Goal: Task Accomplishment & Management: Manage account settings

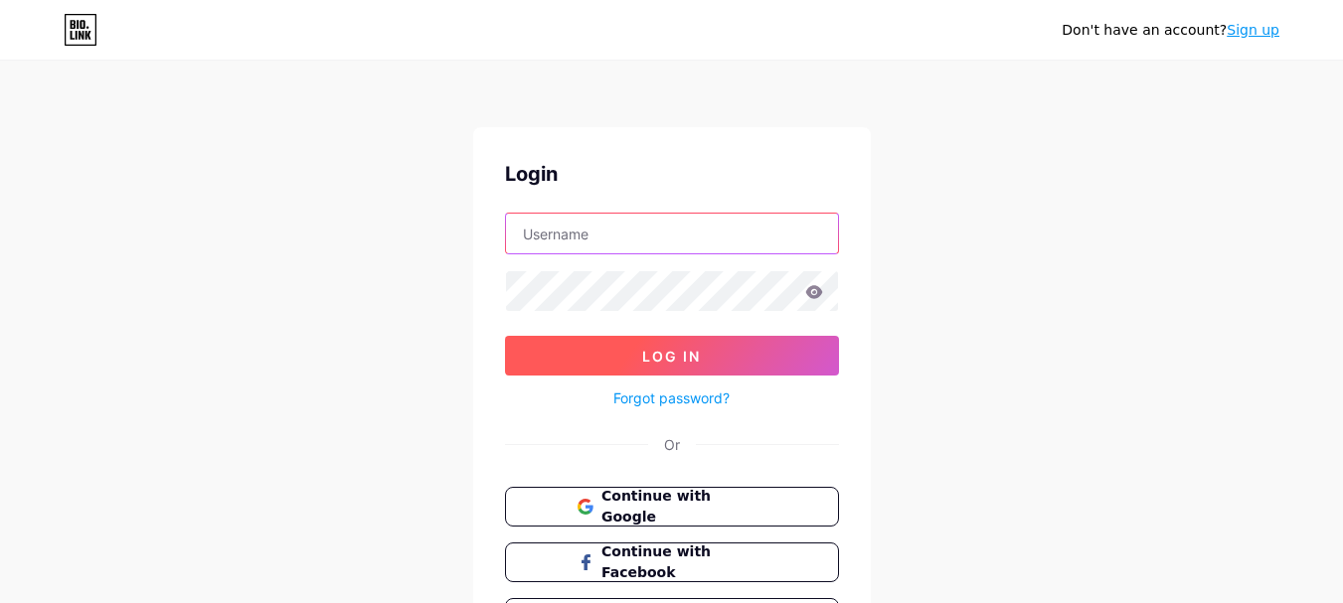
type input "[EMAIL_ADDRESS][DOMAIN_NAME]"
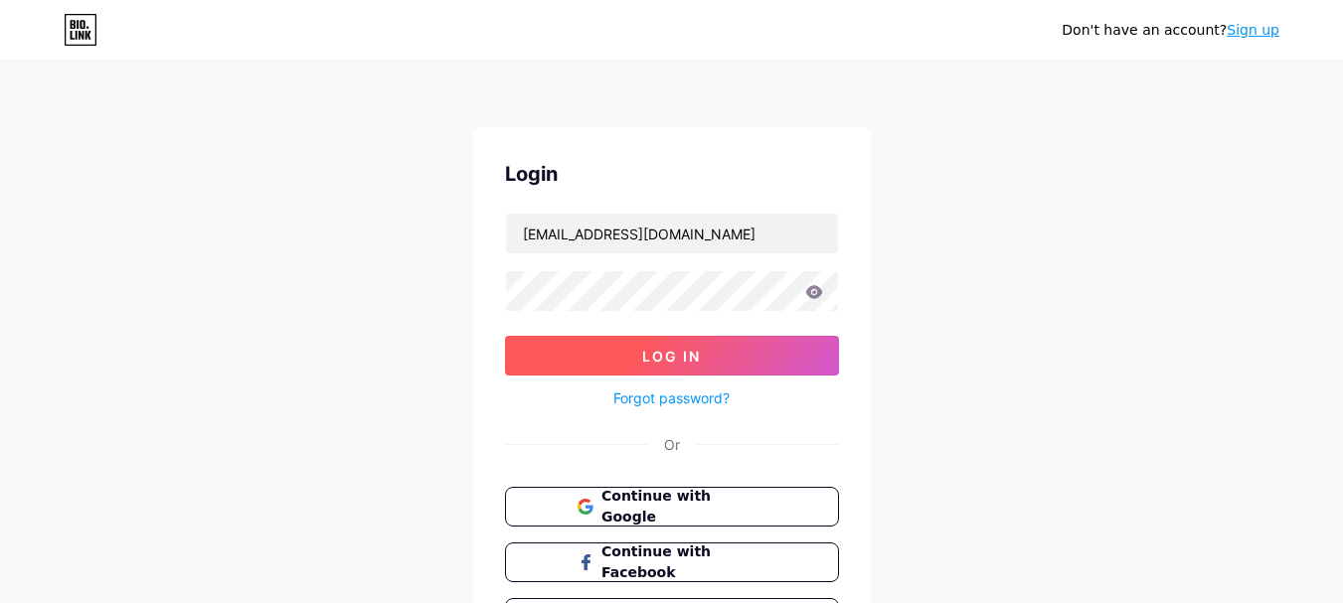
click at [659, 359] on span "Log In" at bounding box center [671, 356] width 59 height 17
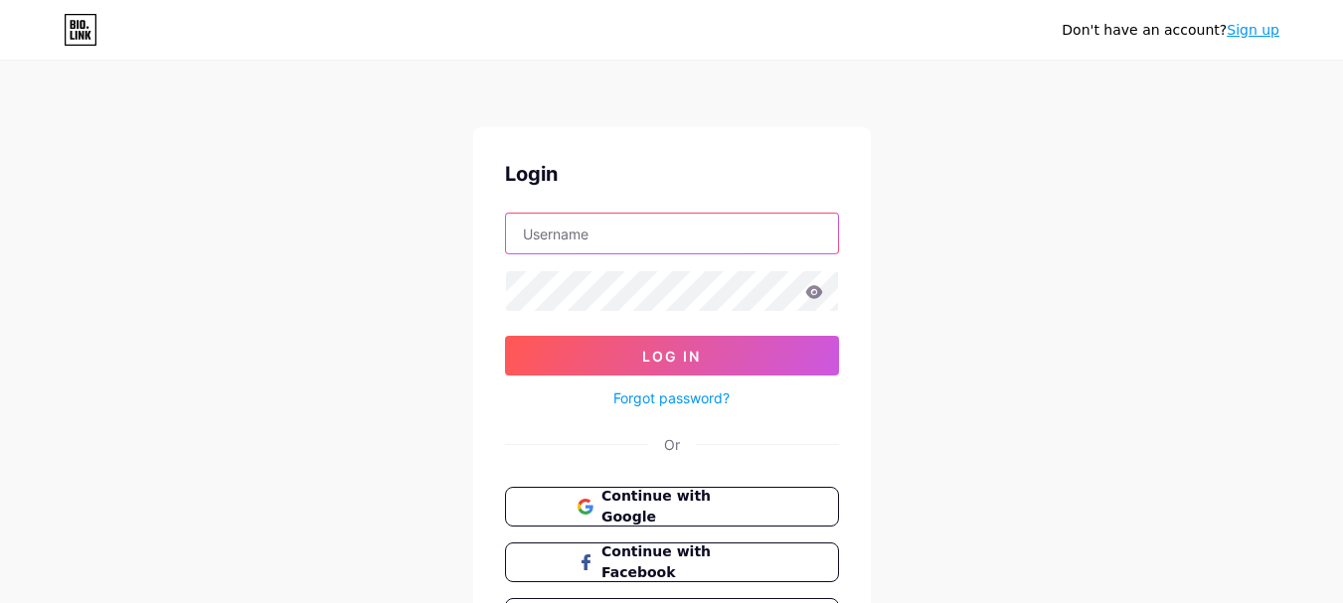
type input "[EMAIL_ADDRESS][DOMAIN_NAME]"
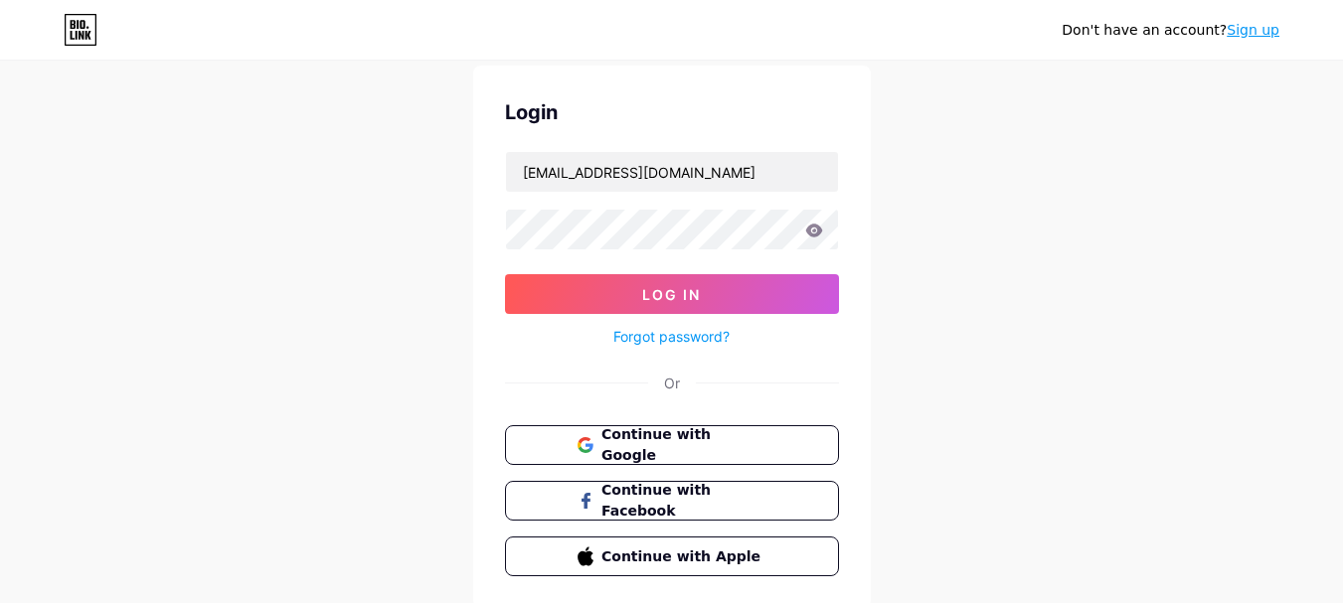
scroll to position [129, 0]
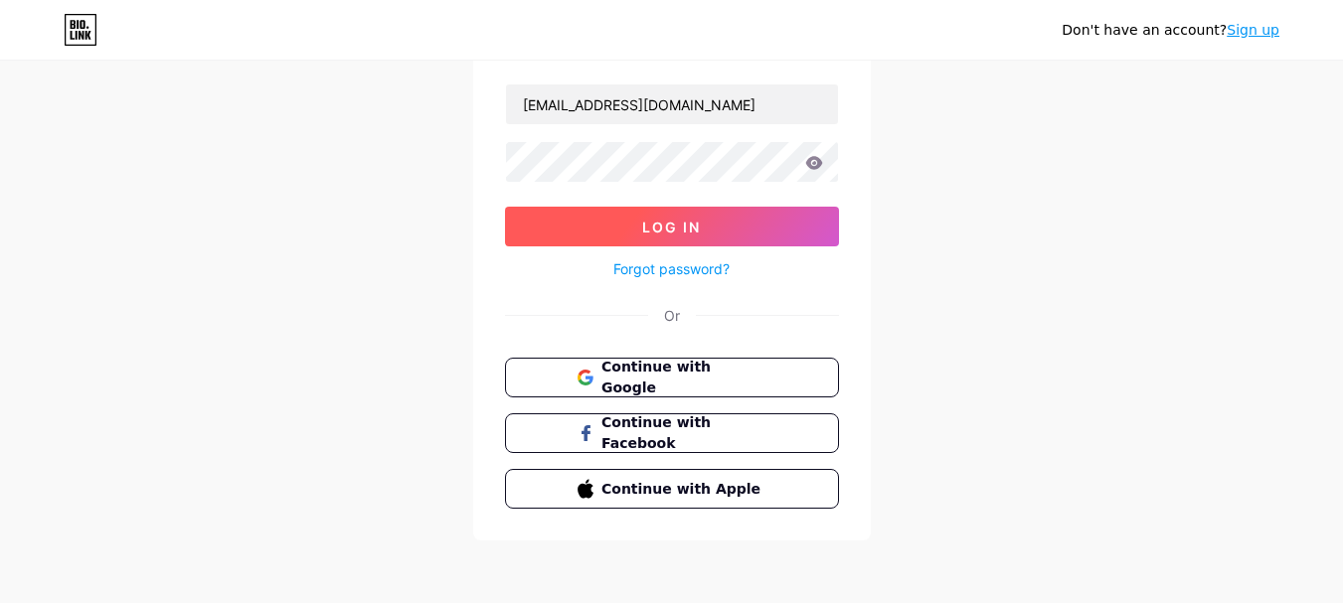
click at [731, 228] on button "Log In" at bounding box center [672, 227] width 334 height 40
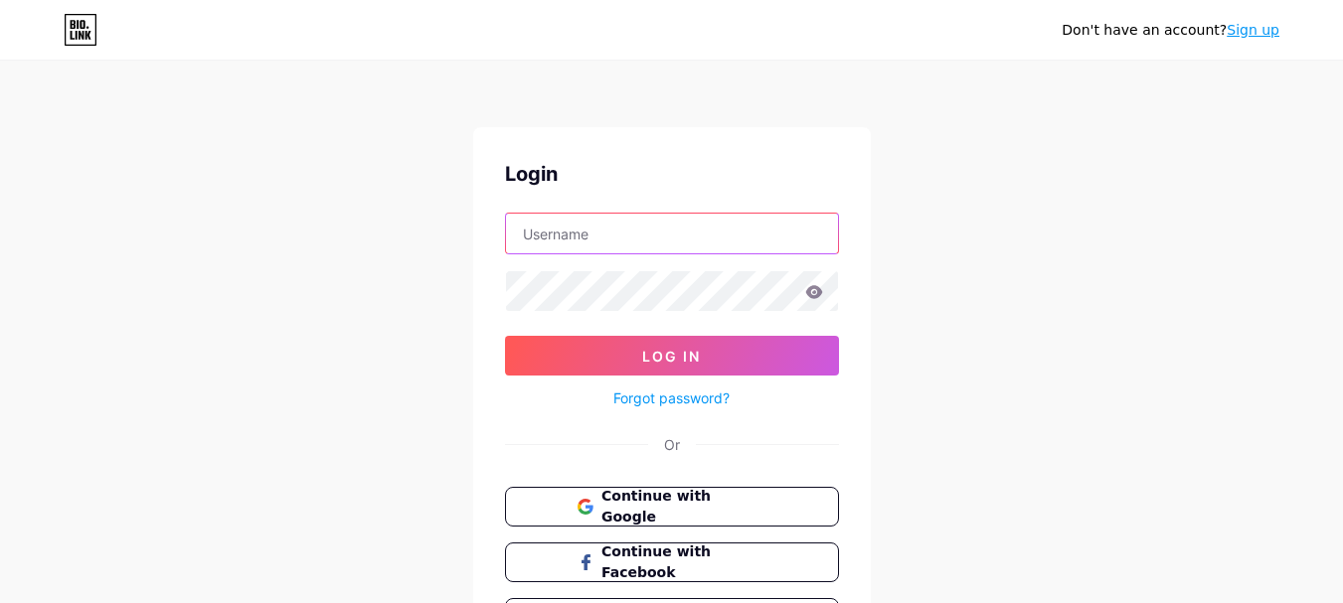
type input "[EMAIL_ADDRESS][DOMAIN_NAME]"
